Goal: Transaction & Acquisition: Obtain resource

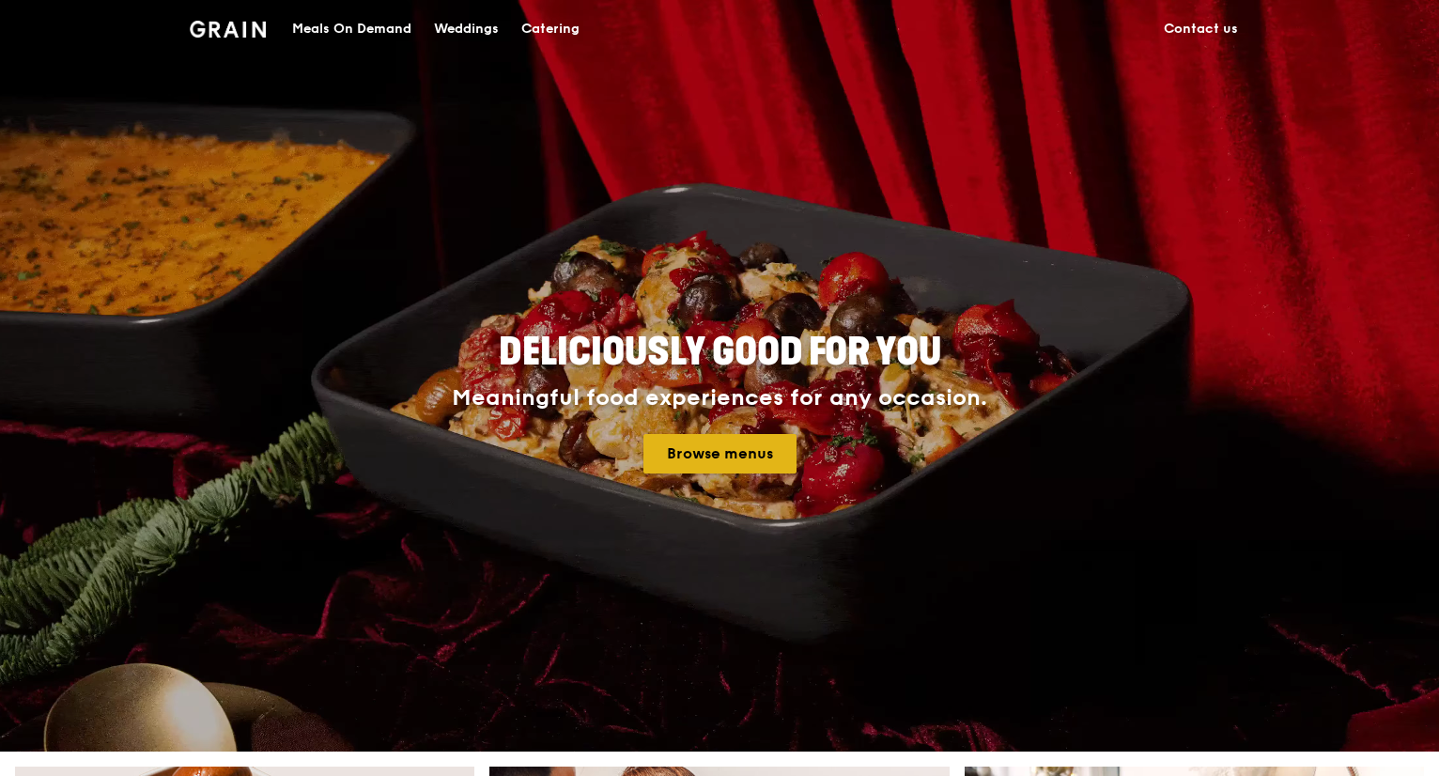
click at [733, 456] on link "Browse menus" at bounding box center [719, 453] width 153 height 39
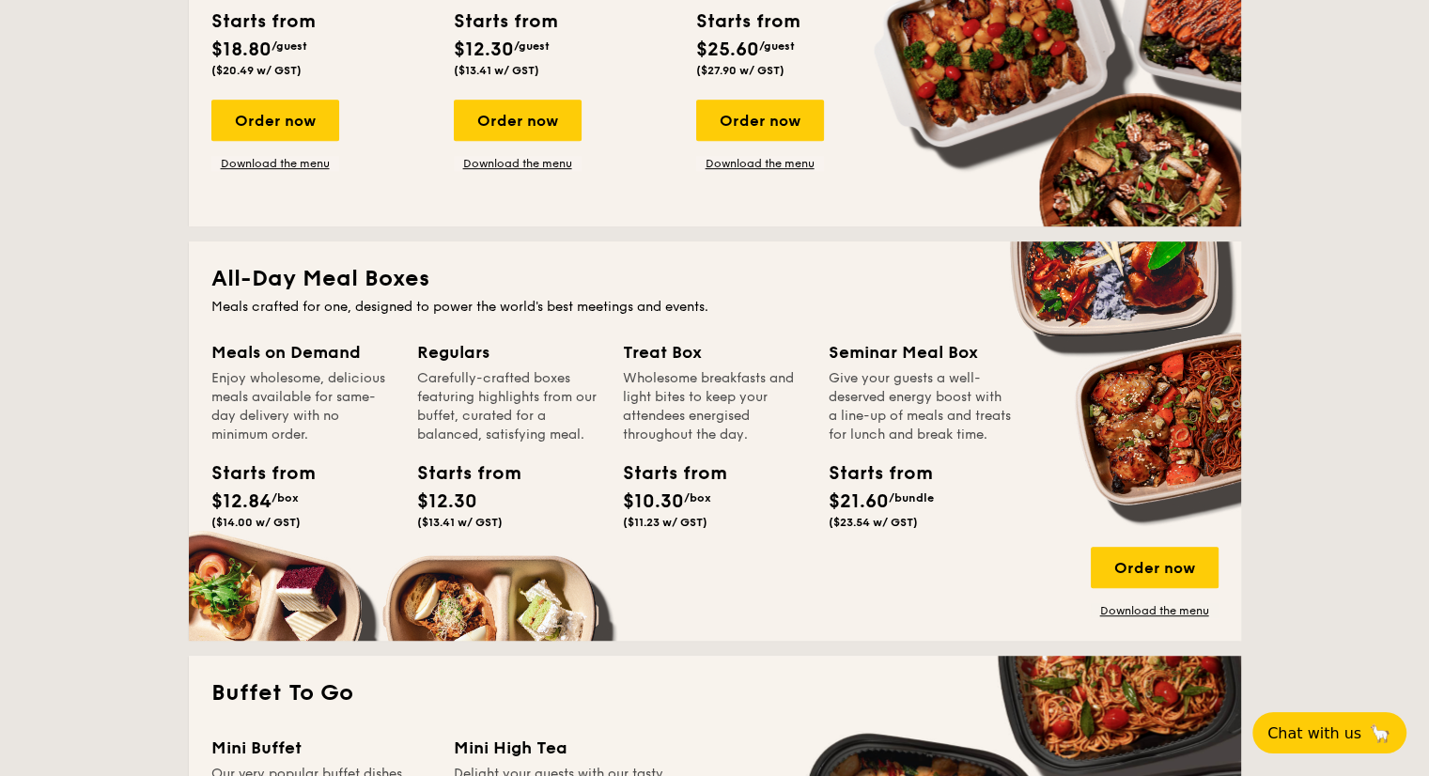
scroll to position [1221, 0]
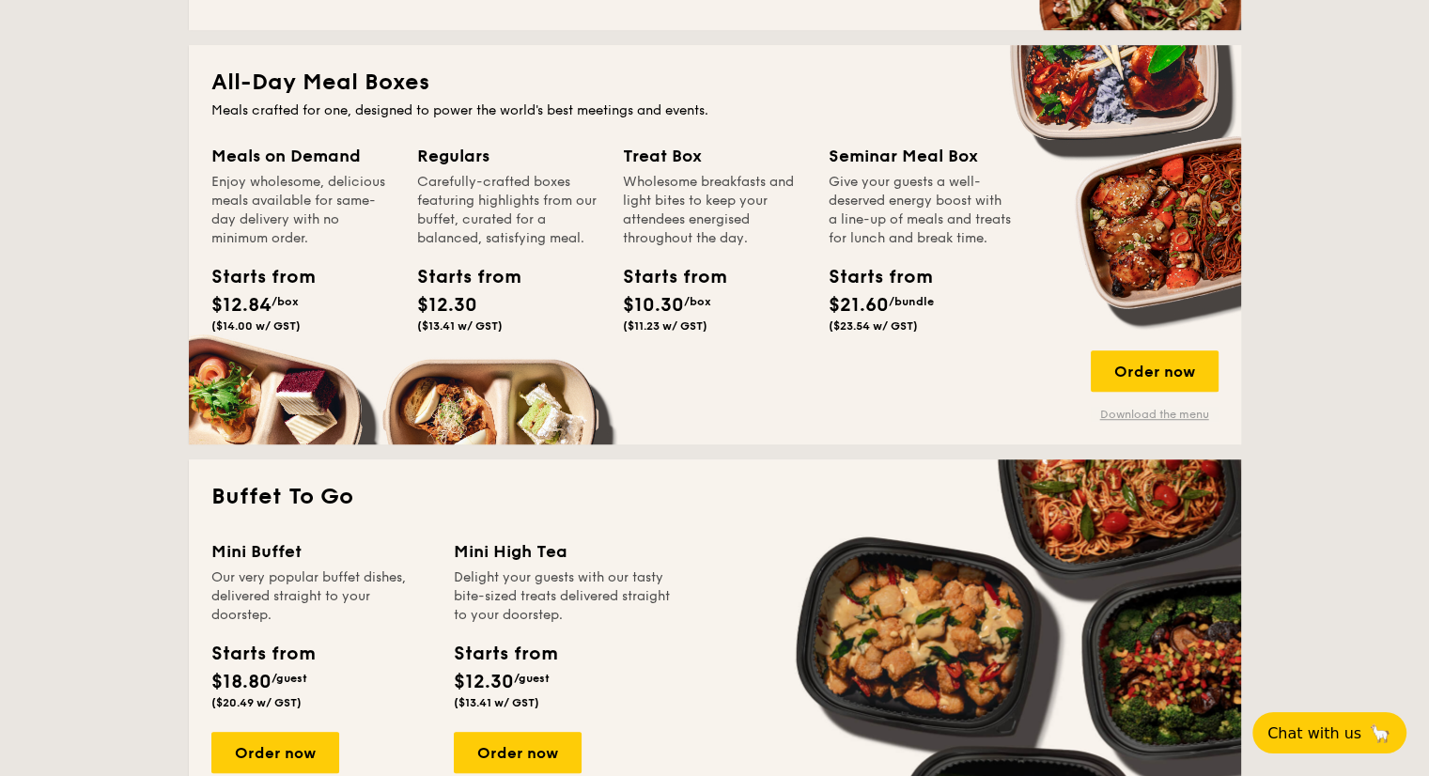
click at [1138, 420] on link "Download the menu" at bounding box center [1154, 414] width 128 height 15
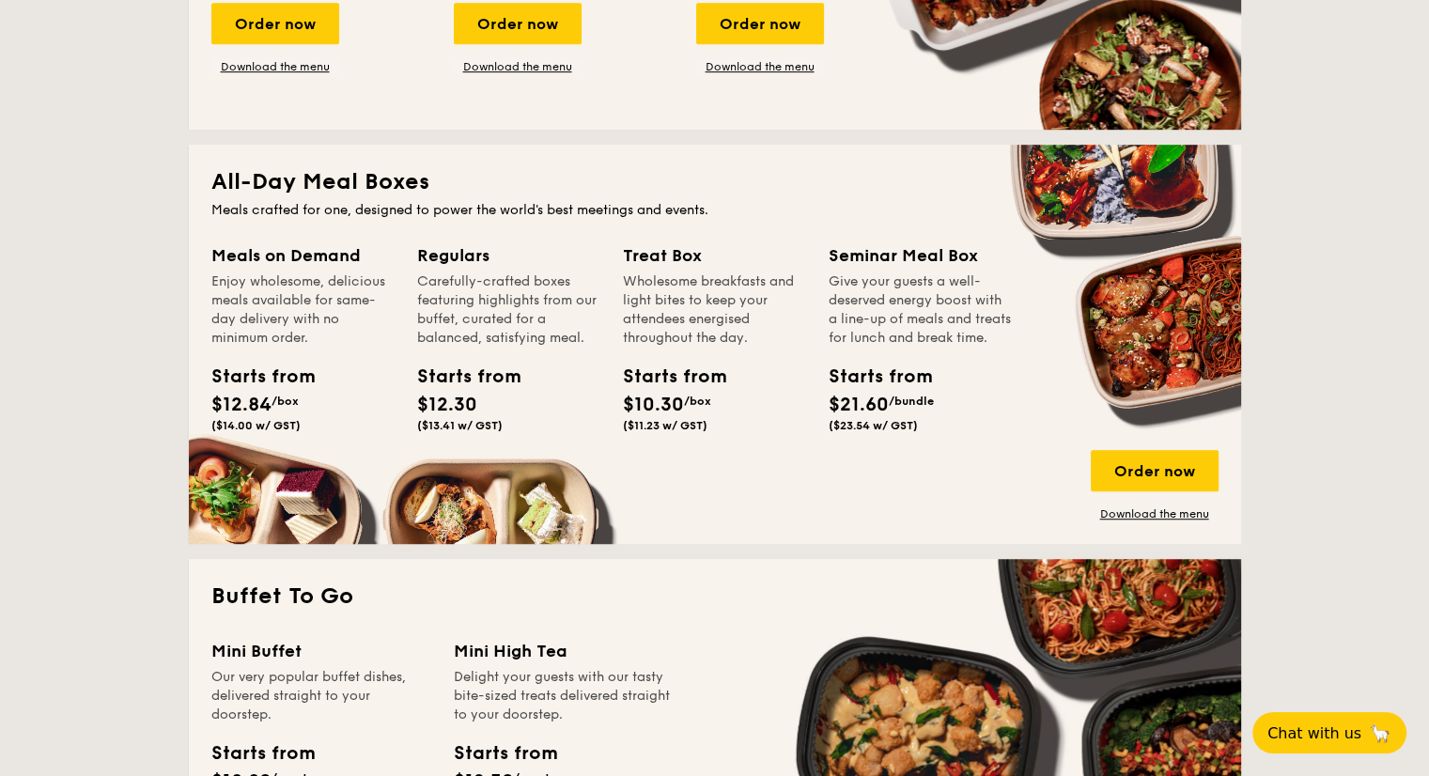
scroll to position [845, 0]
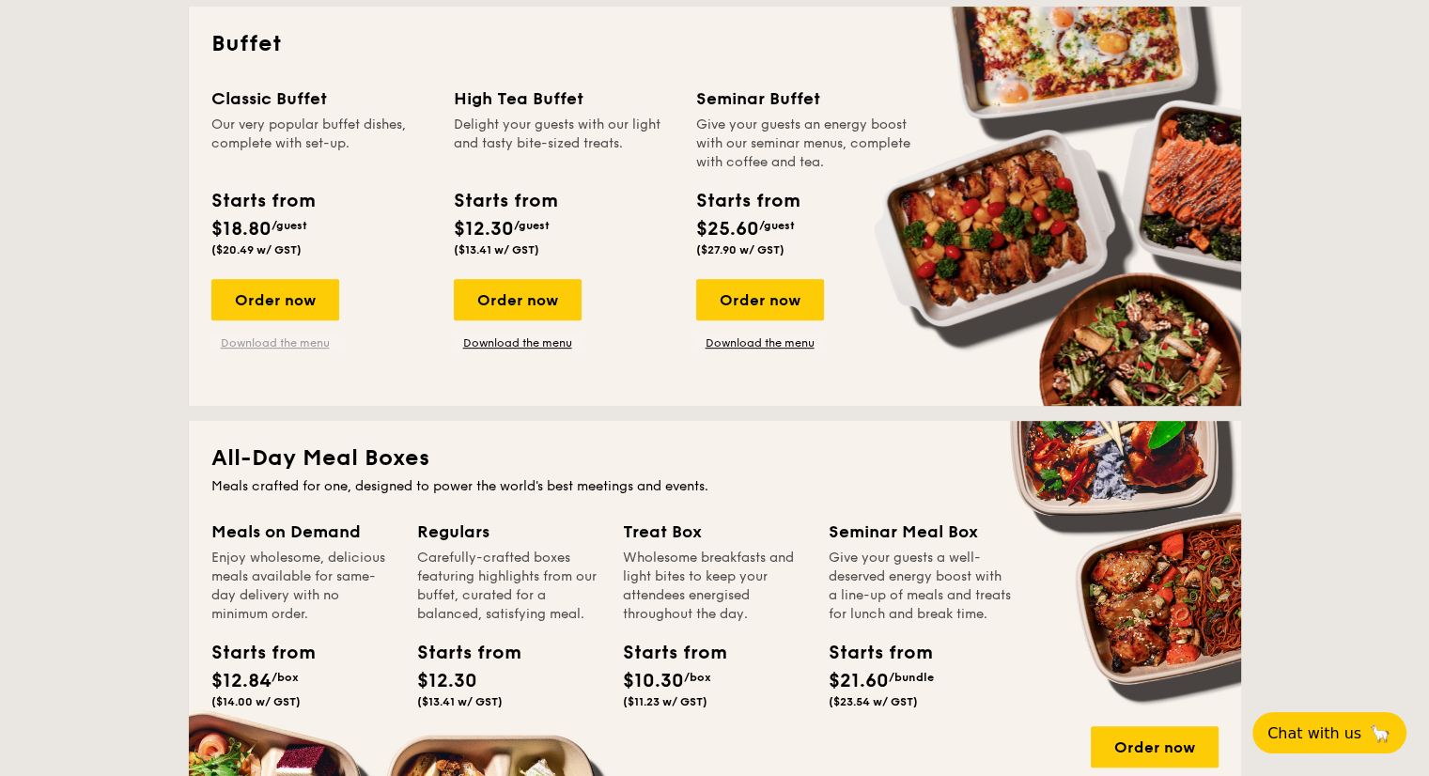
click at [257, 339] on link "Download the menu" at bounding box center [275, 342] width 128 height 15
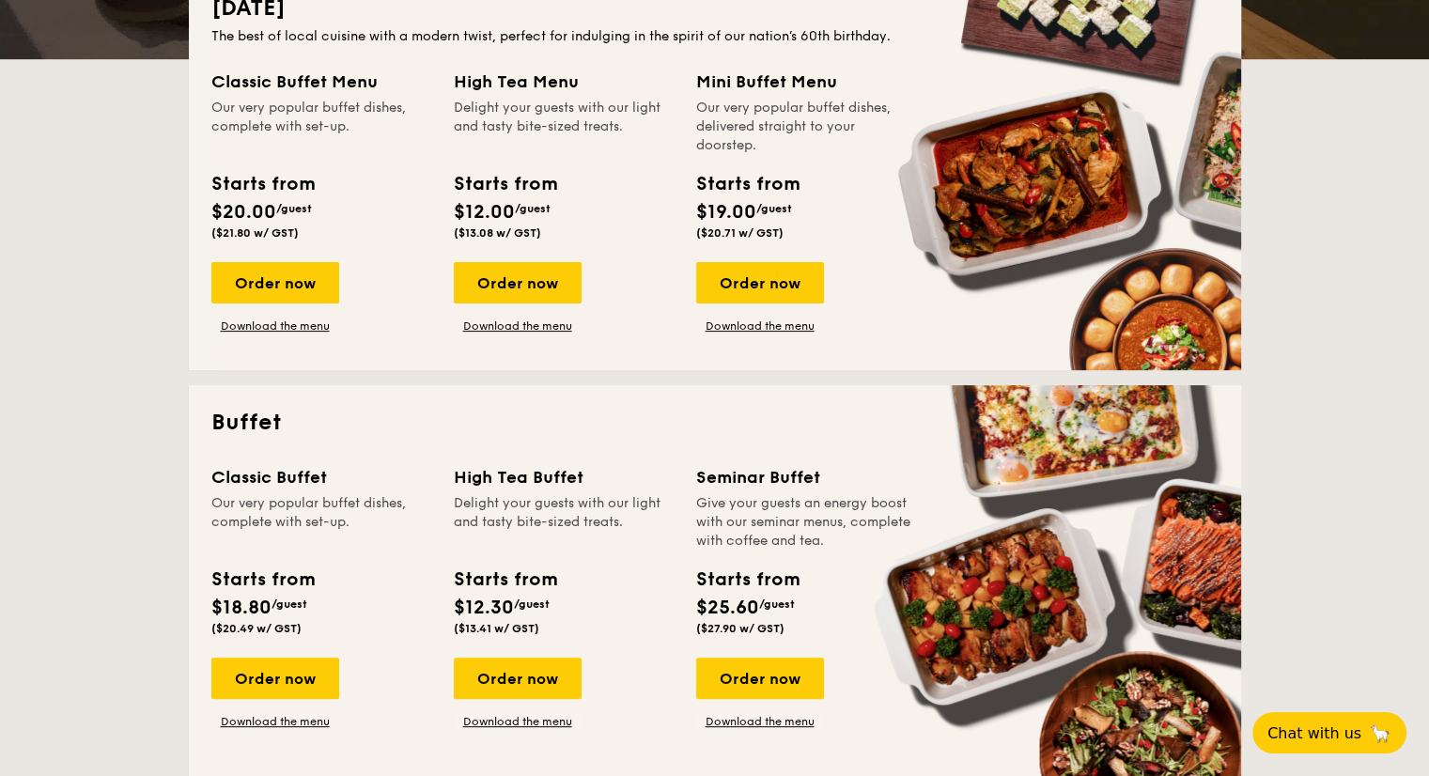
scroll to position [266, 0]
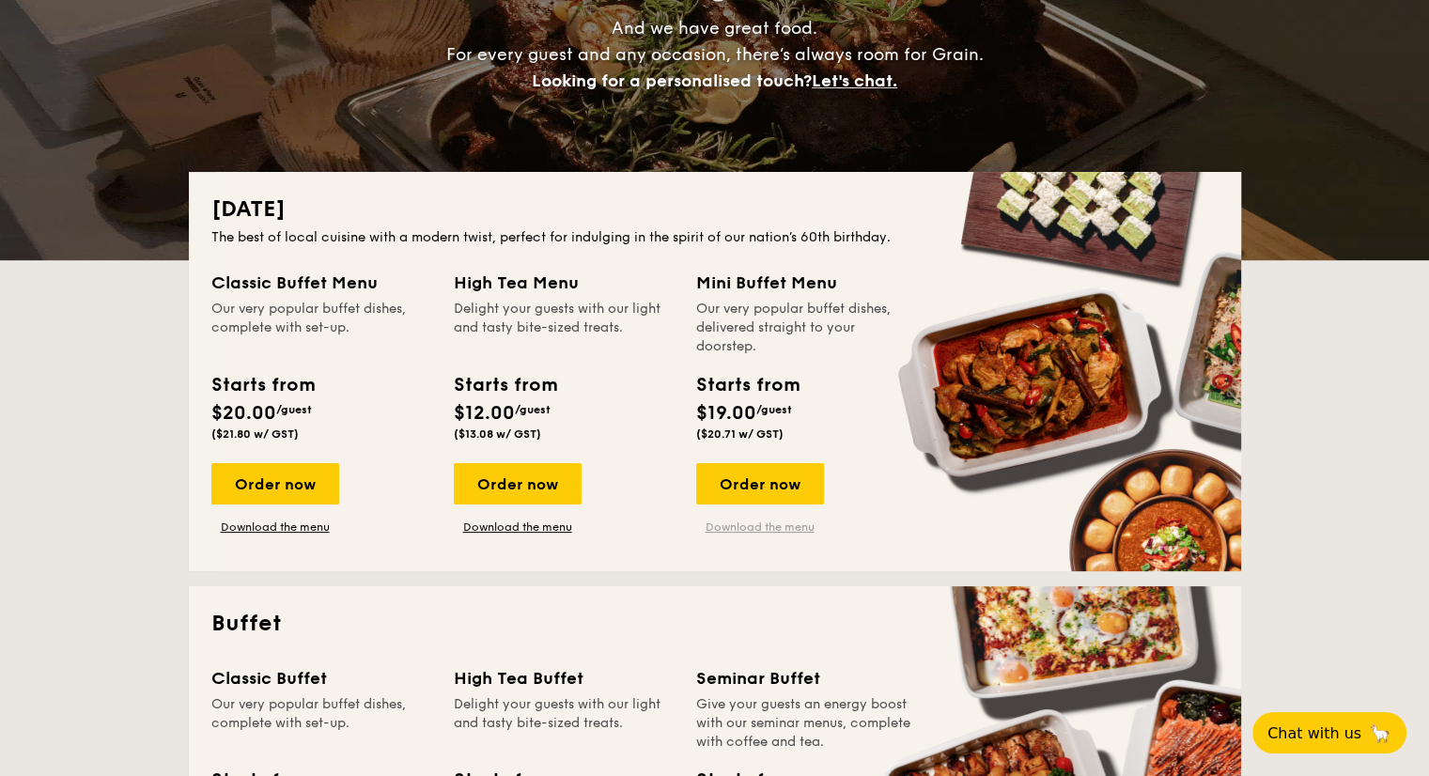
click at [750, 531] on link "Download the menu" at bounding box center [760, 526] width 128 height 15
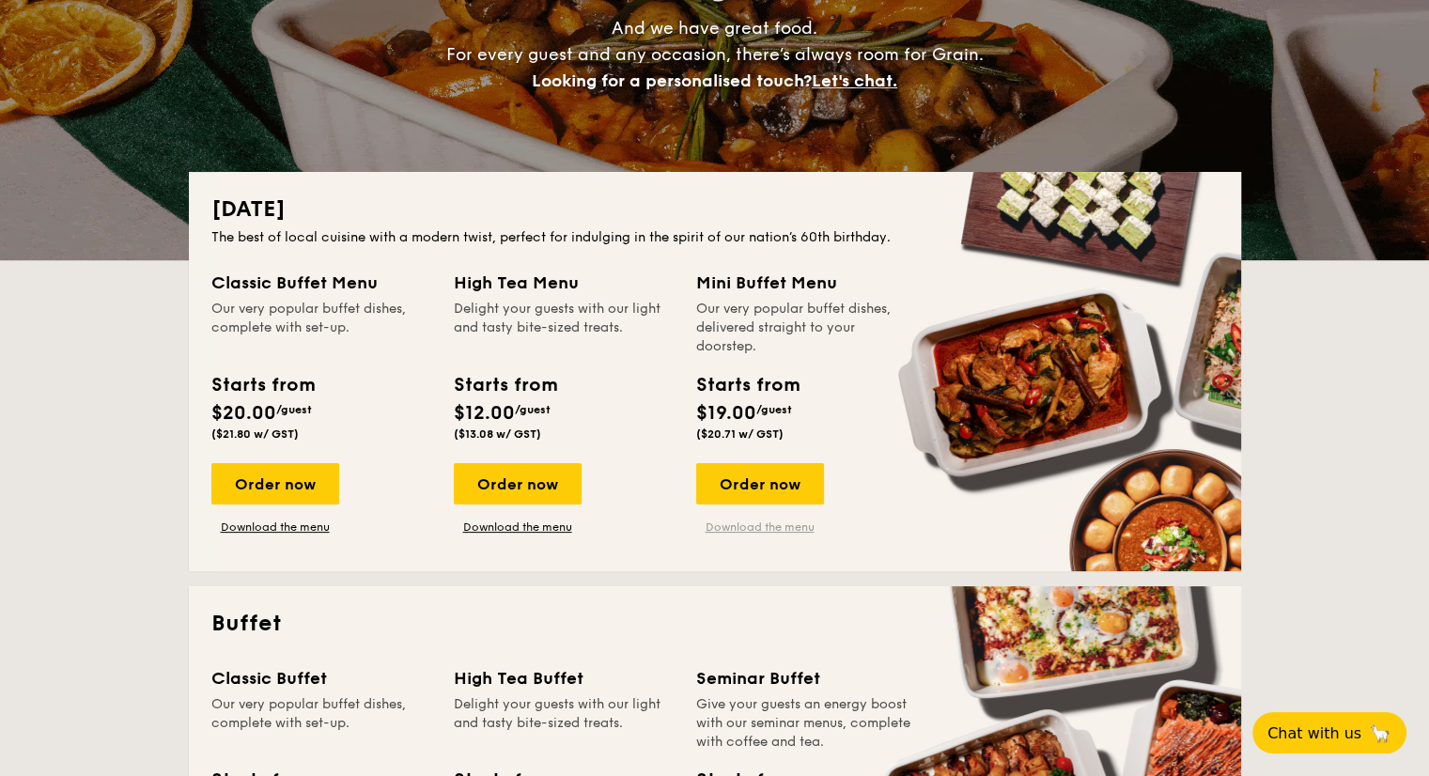
click at [740, 533] on link "Download the menu" at bounding box center [760, 526] width 128 height 15
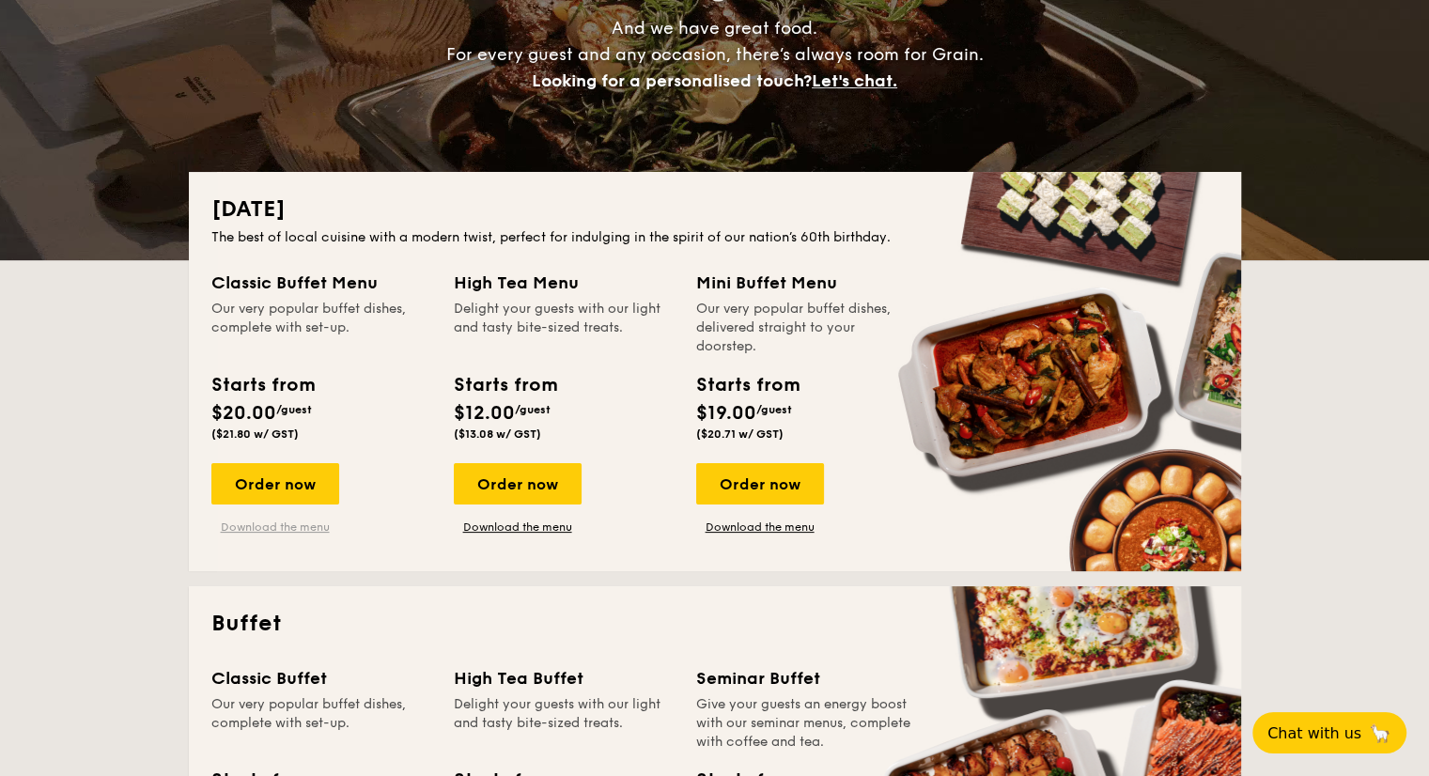
click at [286, 529] on link "Download the menu" at bounding box center [275, 526] width 128 height 15
